Goal: Check status: Check status

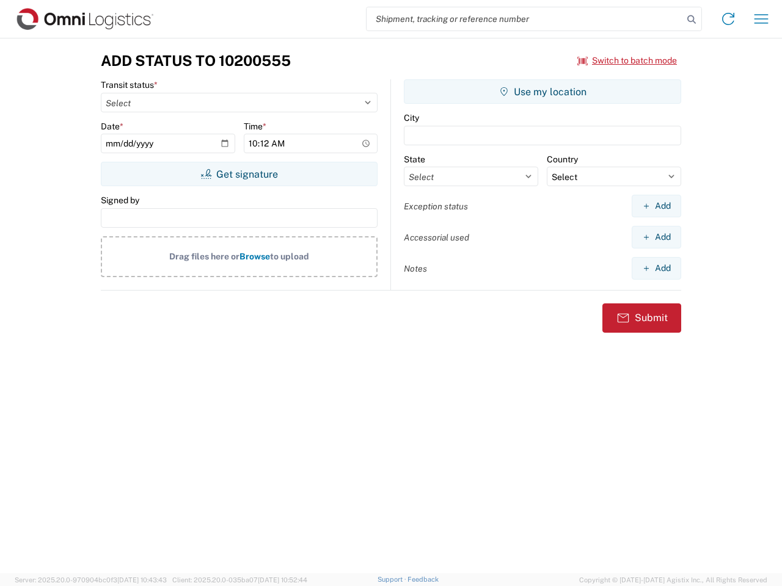
click at [525, 19] on input "search" at bounding box center [524, 18] width 316 height 23
click at [691, 20] on icon at bounding box center [691, 19] width 17 height 17
click at [728, 19] on icon at bounding box center [728, 19] width 20 height 20
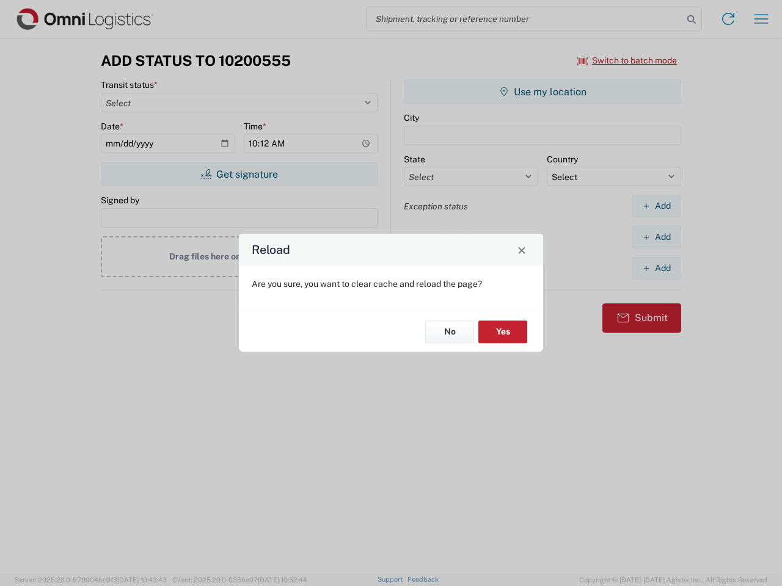
click at [761, 19] on div "Reload Are you sure, you want to clear cache and reload the page? No Yes" at bounding box center [391, 293] width 782 height 586
click at [627, 60] on div "Reload Are you sure, you want to clear cache and reload the page? No Yes" at bounding box center [391, 293] width 782 height 586
click at [239, 174] on div "Reload Are you sure, you want to clear cache and reload the page? No Yes" at bounding box center [391, 293] width 782 height 586
click at [542, 92] on div "Reload Are you sure, you want to clear cache and reload the page? No Yes" at bounding box center [391, 293] width 782 height 586
click at [656, 206] on div "Reload Are you sure, you want to clear cache and reload the page? No Yes" at bounding box center [391, 293] width 782 height 586
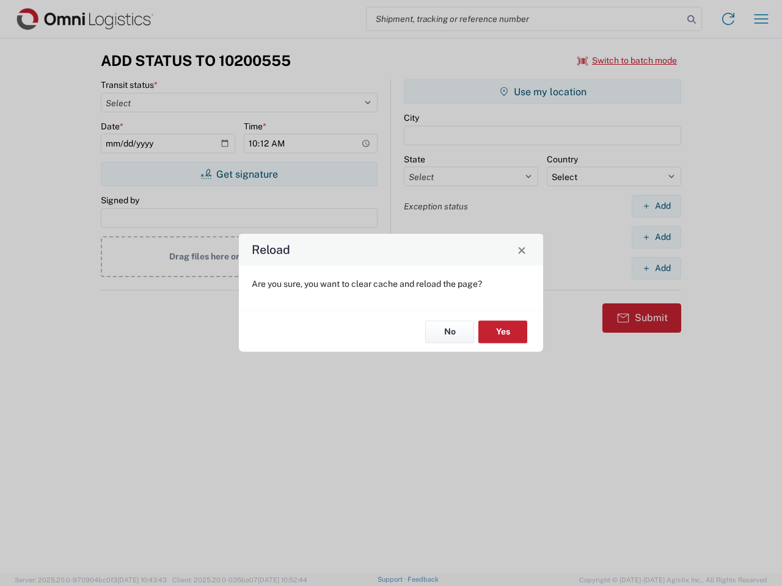
click at [656, 237] on div "Reload Are you sure, you want to clear cache and reload the page? No Yes" at bounding box center [391, 293] width 782 height 586
click at [656, 268] on div "Reload Are you sure, you want to clear cache and reload the page? No Yes" at bounding box center [391, 293] width 782 height 586
